Goal: Transaction & Acquisition: Subscribe to service/newsletter

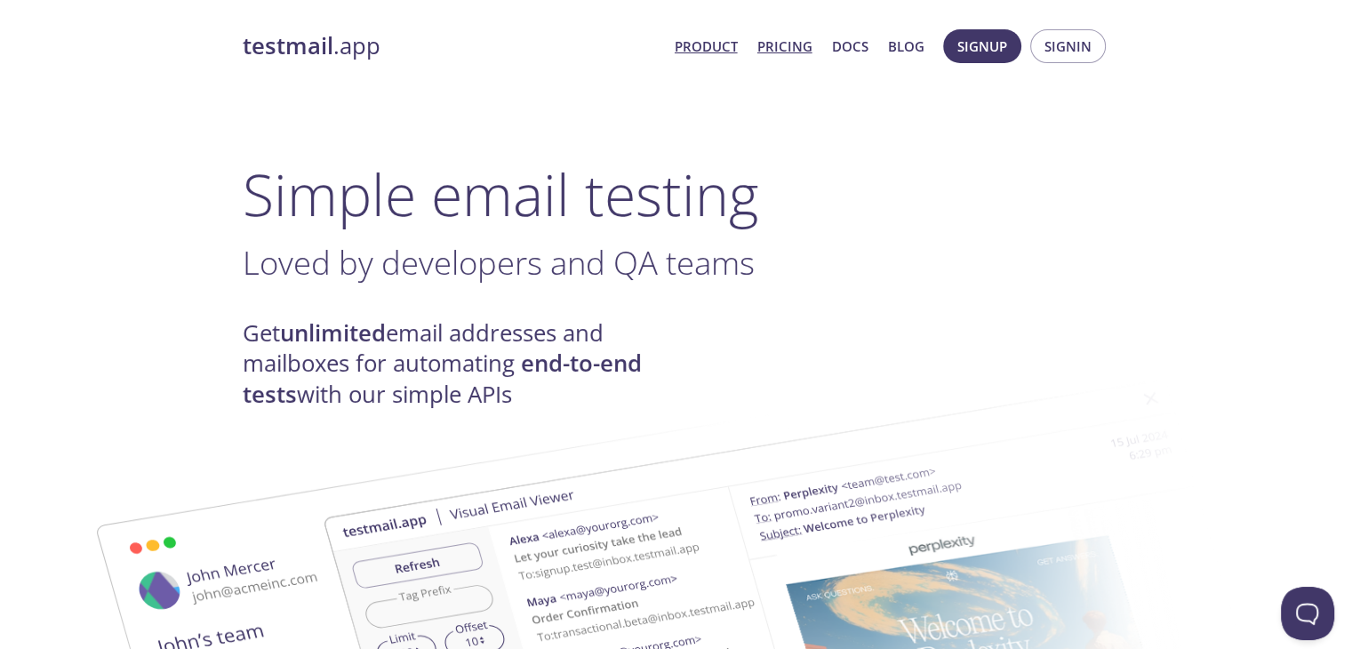
click at [785, 51] on link "Pricing" at bounding box center [785, 46] width 55 height 23
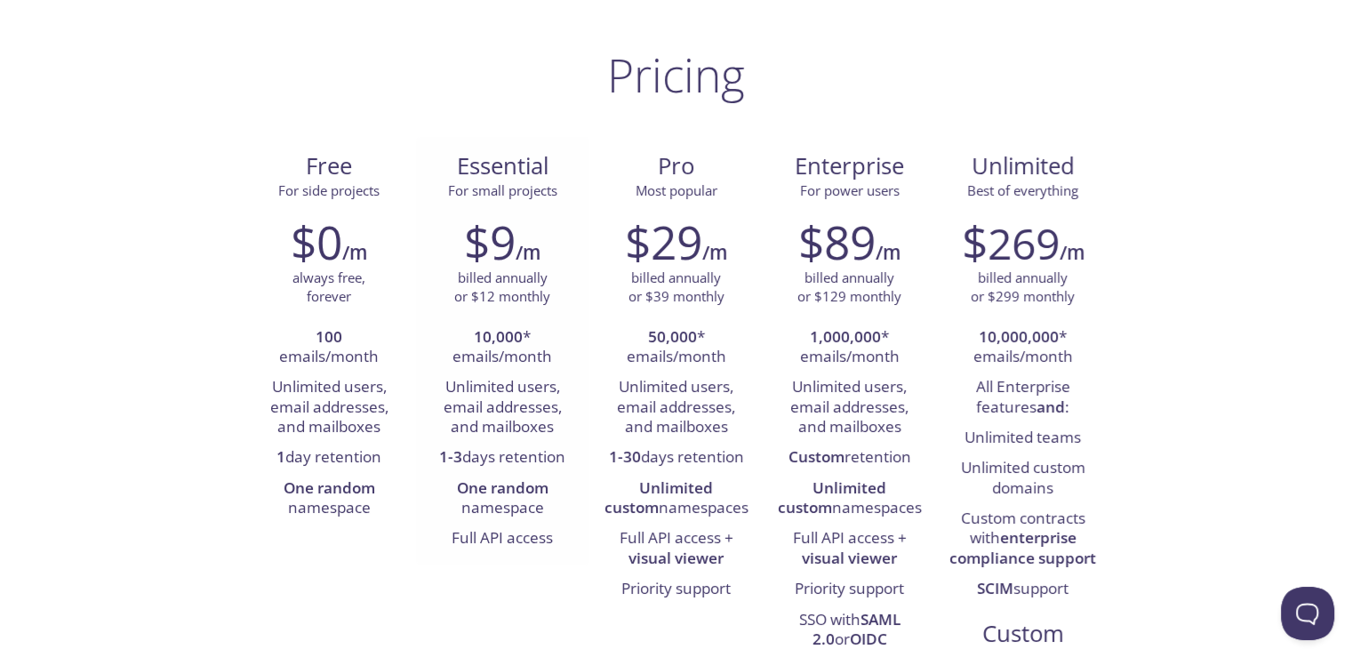
scroll to position [110, 0]
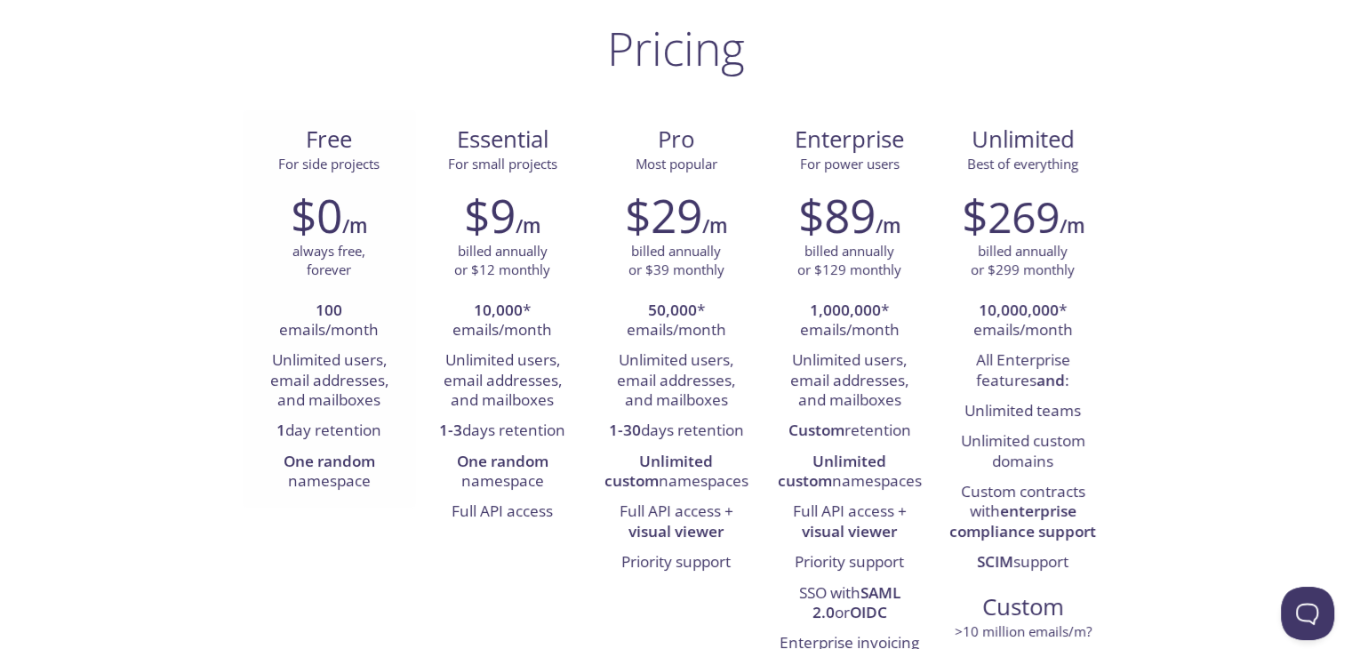
click at [333, 378] on li "Unlimited users, email addresses, and mailboxes" at bounding box center [329, 381] width 147 height 70
click at [354, 378] on li "Unlimited users, email addresses, and mailboxes" at bounding box center [329, 381] width 147 height 70
click at [477, 314] on strong "10,000" at bounding box center [498, 310] width 49 height 20
drag, startPoint x: 477, startPoint y: 314, endPoint x: 510, endPoint y: 314, distance: 33.8
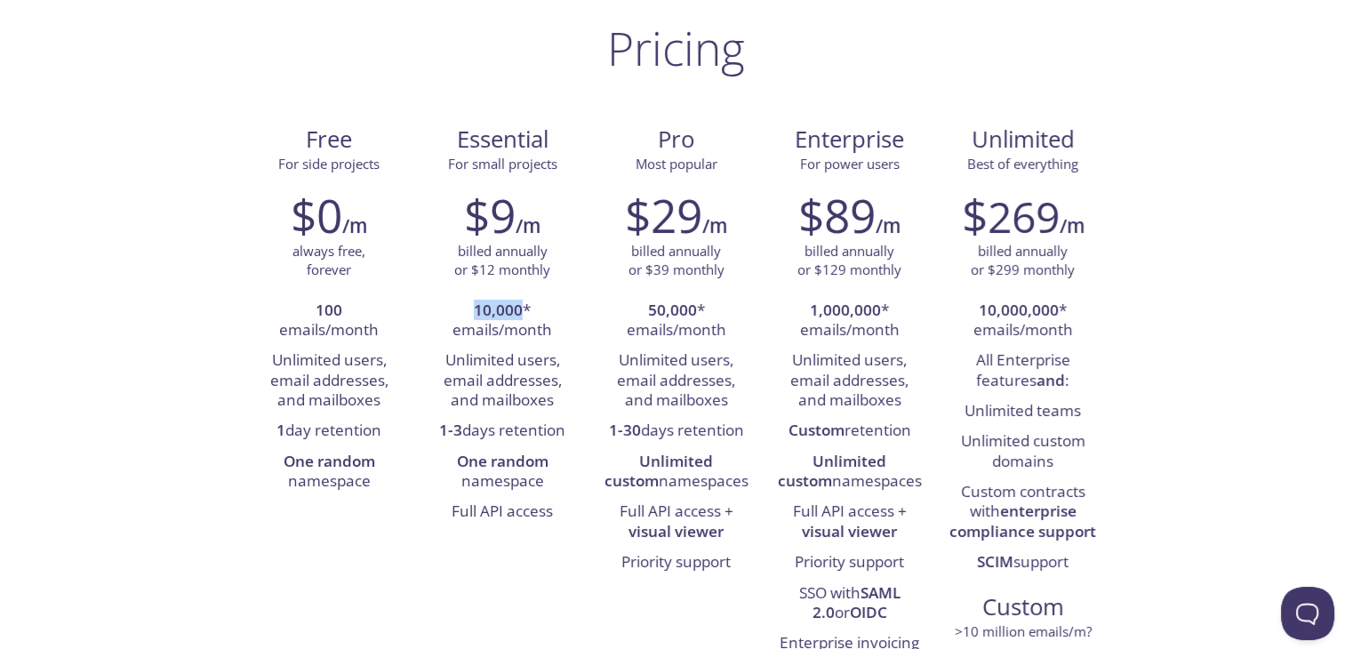
click at [510, 314] on strong "10,000" at bounding box center [498, 310] width 49 height 20
click at [508, 313] on strong "10,000" at bounding box center [498, 310] width 49 height 20
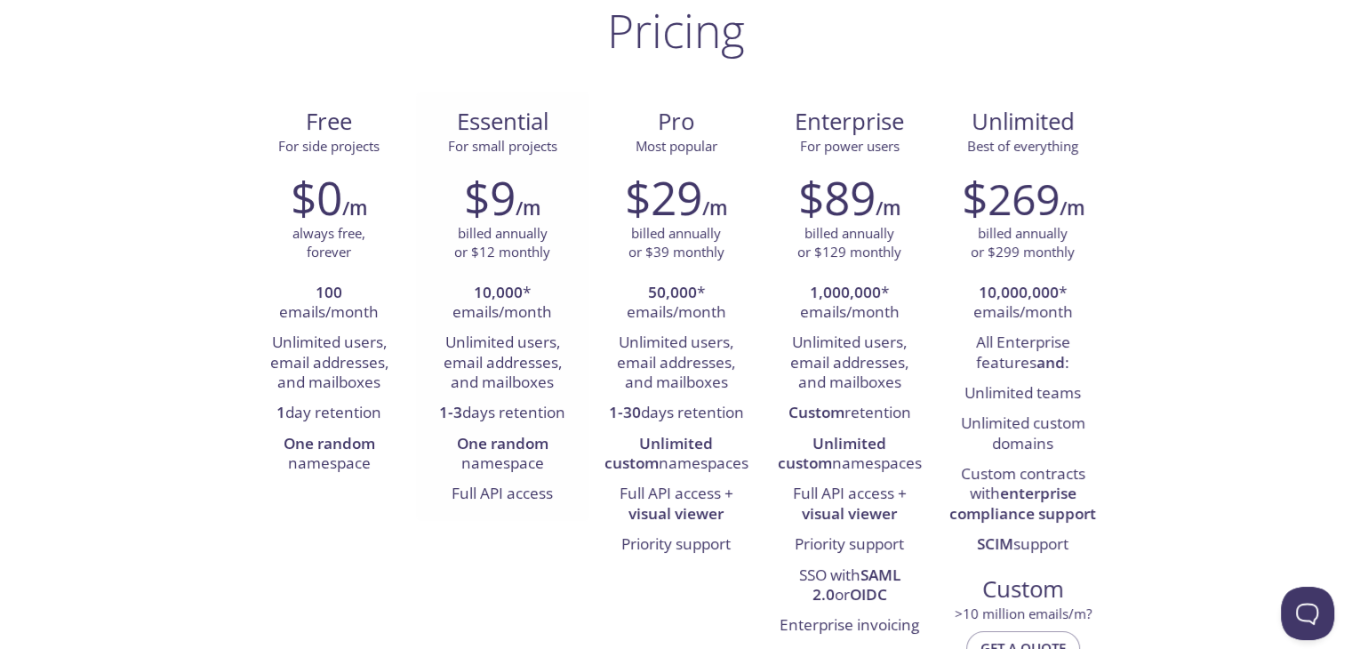
click at [513, 341] on li "Unlimited users, email addresses, and mailboxes" at bounding box center [502, 363] width 147 height 70
drag, startPoint x: 513, startPoint y: 341, endPoint x: 486, endPoint y: 342, distance: 26.7
click at [486, 342] on li "Unlimited users, email addresses, and mailboxes" at bounding box center [502, 363] width 147 height 70
click at [515, 353] on li "Unlimited users, email addresses, and mailboxes" at bounding box center [502, 363] width 147 height 70
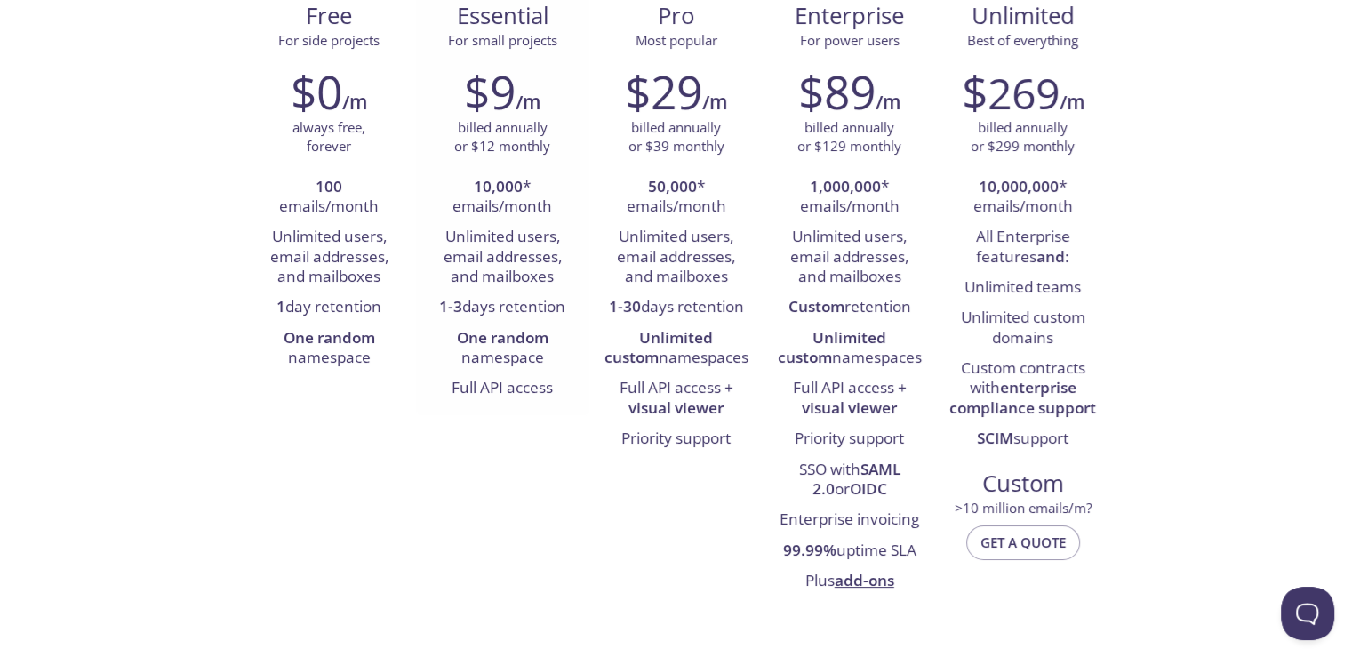
scroll to position [231, 0]
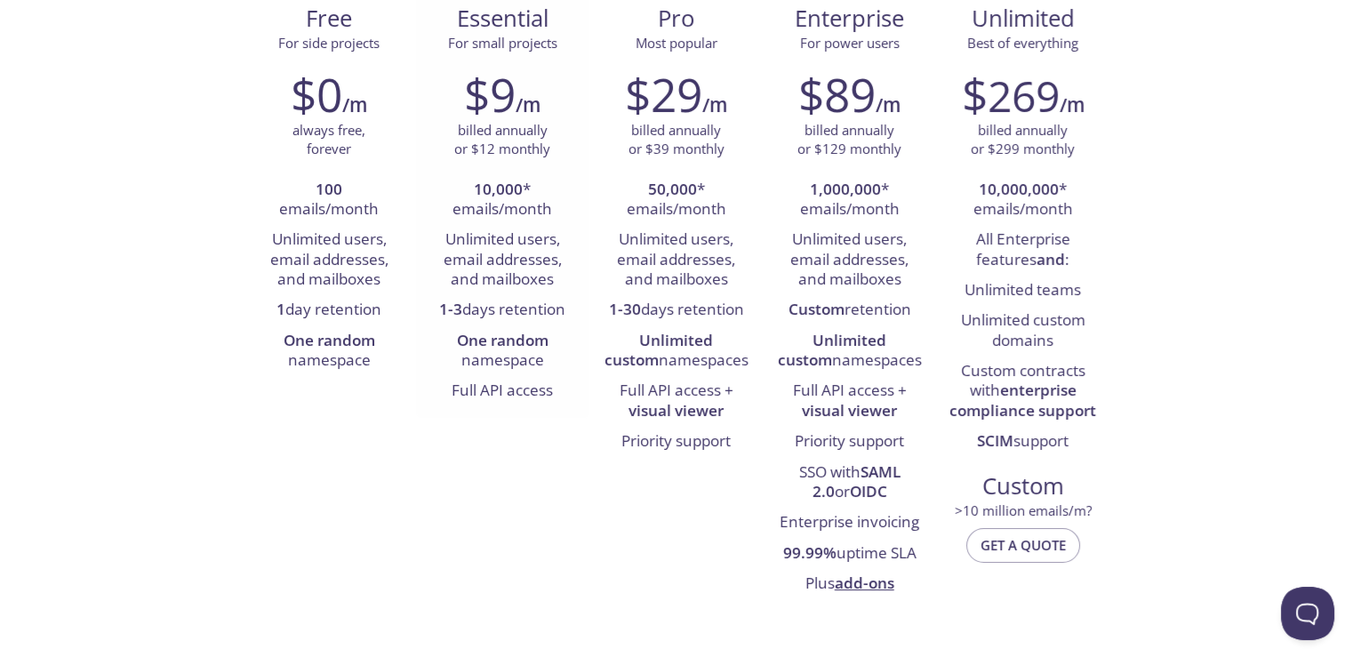
click at [515, 353] on li "One random namespace" at bounding box center [502, 351] width 147 height 51
drag, startPoint x: 515, startPoint y: 353, endPoint x: 497, endPoint y: 357, distance: 18.1
click at [497, 357] on li "One random namespace" at bounding box center [502, 351] width 147 height 51
click at [538, 377] on li "Full API access" at bounding box center [502, 391] width 147 height 30
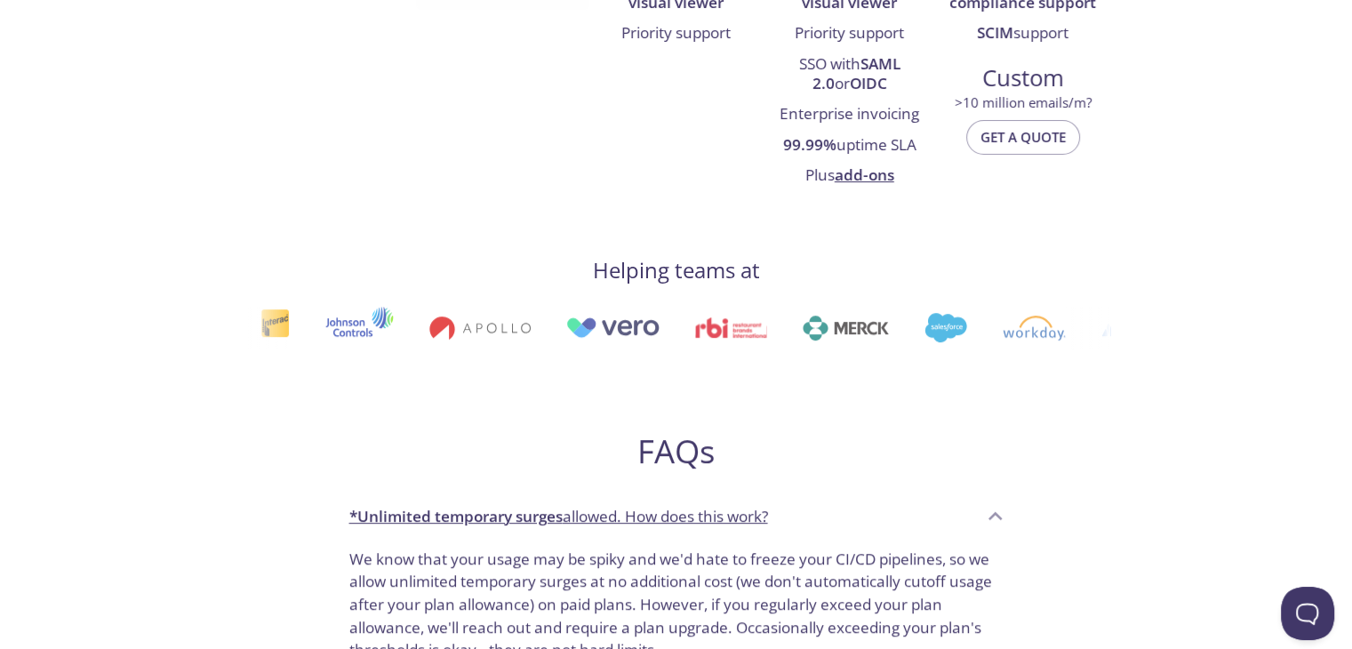
scroll to position [640, 0]
drag, startPoint x: 566, startPoint y: 340, endPoint x: 576, endPoint y: 403, distance: 64.0
click at [576, 403] on div "Pricing Free For side projects $0 /m always free, forever 100 emails/month Unli…" at bounding box center [677, 394] width 868 height 1807
drag, startPoint x: 665, startPoint y: 312, endPoint x: 676, endPoint y: 315, distance: 11.0
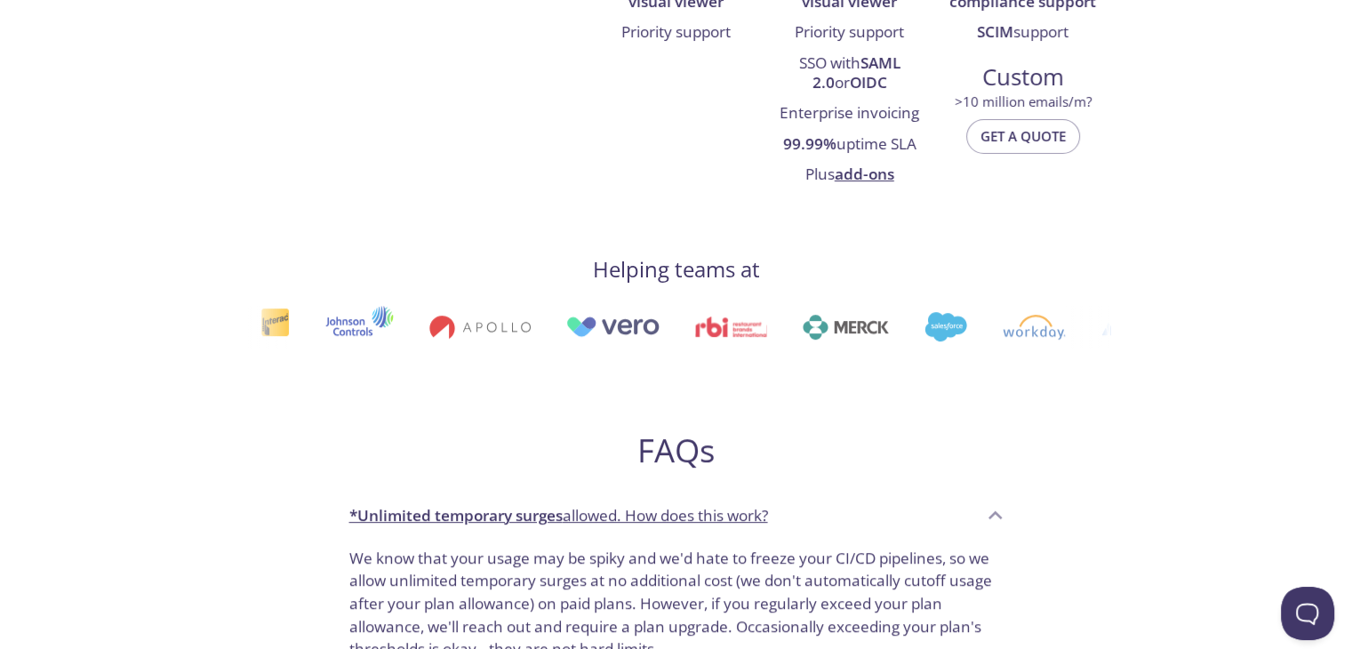
click at [715, 359] on div "Pricing Free For side projects $0 /m always free, forever 100 emails/month Unli…" at bounding box center [677, 394] width 868 height 1807
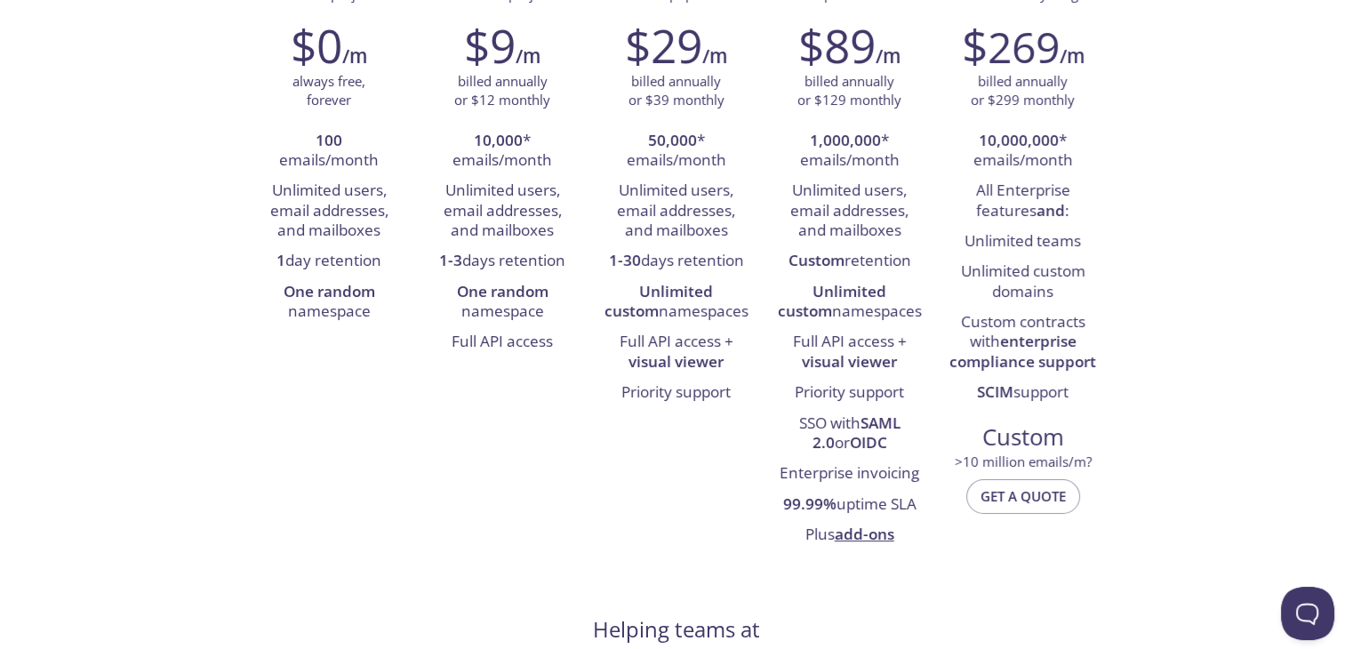
scroll to position [0, 0]
